Goal: Find specific page/section: Find specific page/section

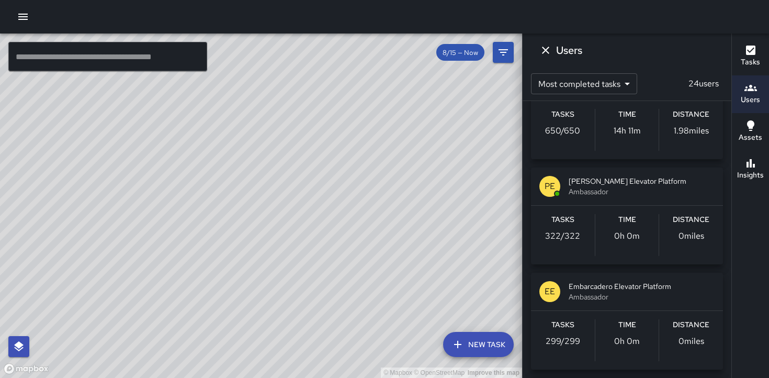
scroll to position [49, 0]
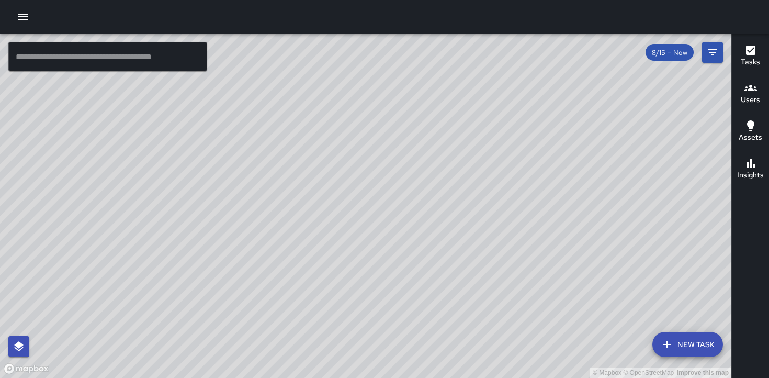
click at [751, 97] on h6 "Users" at bounding box center [750, 100] width 19 height 12
